Goal: Connect with others

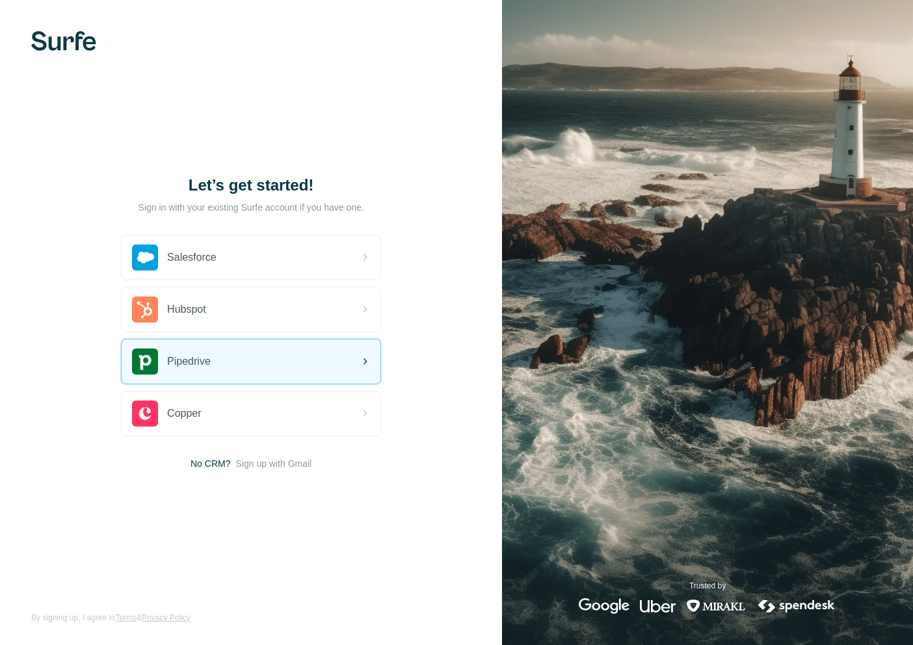
click at [177, 354] on span "Pipedrive" at bounding box center [189, 362] width 44 height 16
click at [187, 362] on span "Pipedrive" at bounding box center [189, 362] width 44 height 16
click at [188, 362] on span "Pipedrive" at bounding box center [189, 362] width 44 height 16
click at [248, 375] on div "Pipedrive" at bounding box center [251, 361] width 259 height 44
